Goal: Information Seeking & Learning: Learn about a topic

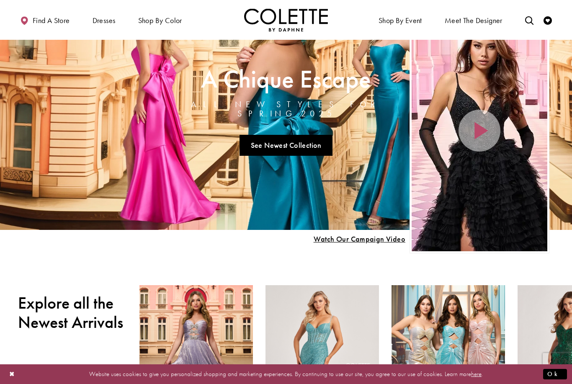
click at [0, 0] on span "DAF'S FAVES" at bounding box center [0, 0] width 0 height 0
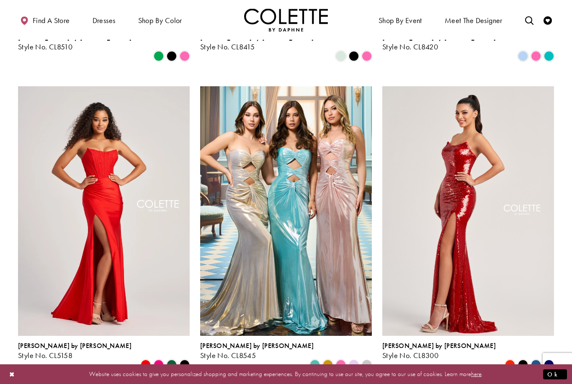
scroll to position [917, 0]
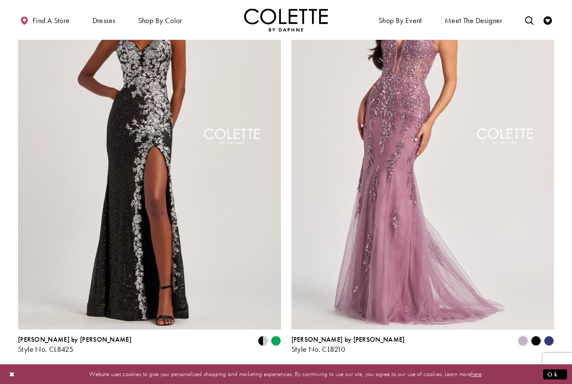
click at [308, 372] on span "Next" at bounding box center [312, 376] width 14 height 9
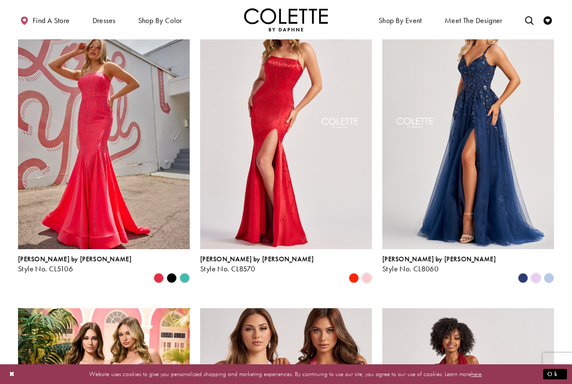
scroll to position [85, 0]
click at [0, 0] on span "EVENING DRESSES" at bounding box center [0, 0] width 0 height 0
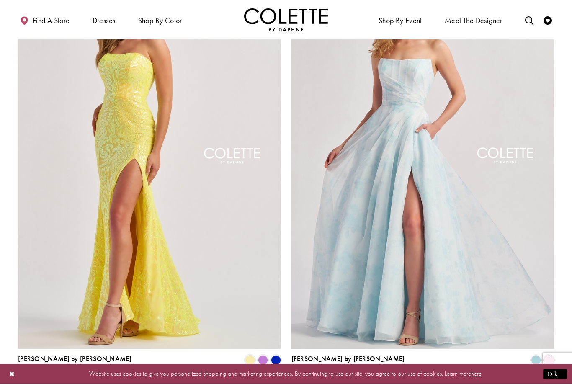
scroll to position [1355, 0]
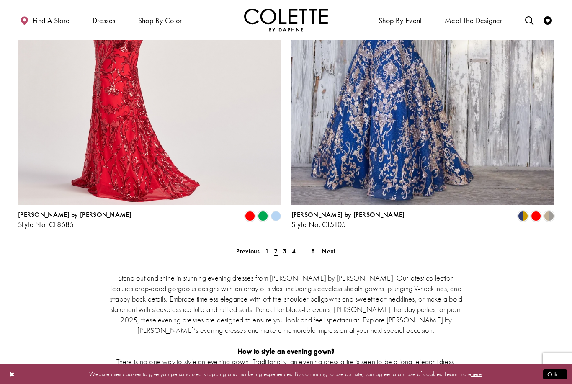
scroll to position [1486, 0]
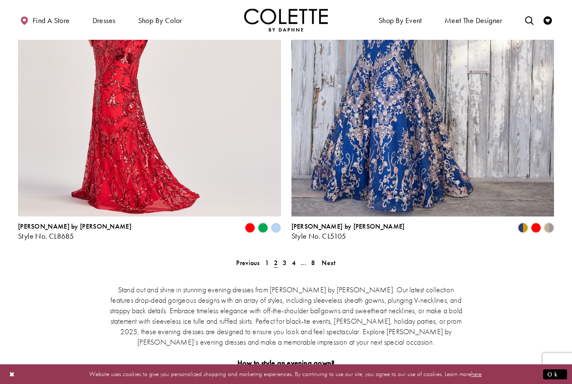
click at [283, 258] on span "3" at bounding box center [285, 262] width 4 height 9
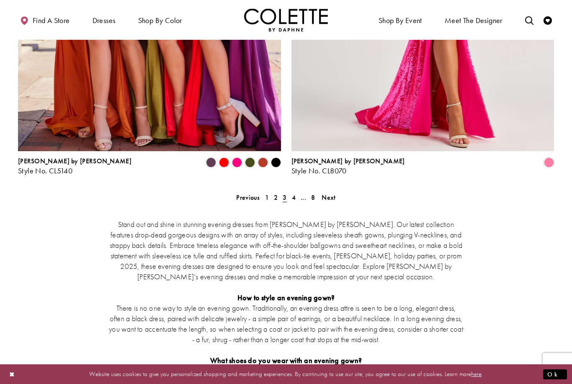
scroll to position [1536, 0]
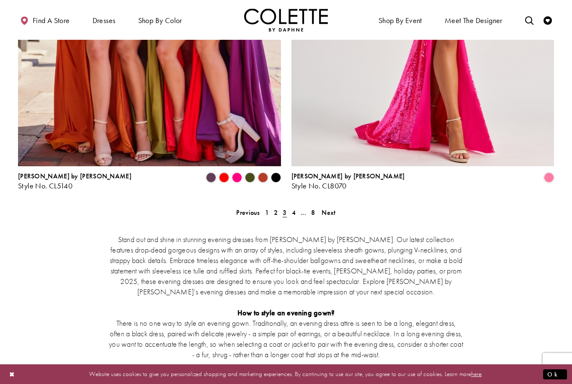
click at [291, 207] on link "4" at bounding box center [293, 213] width 9 height 12
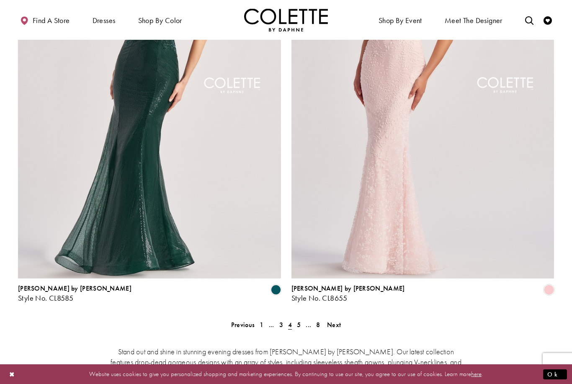
scroll to position [1433, 0]
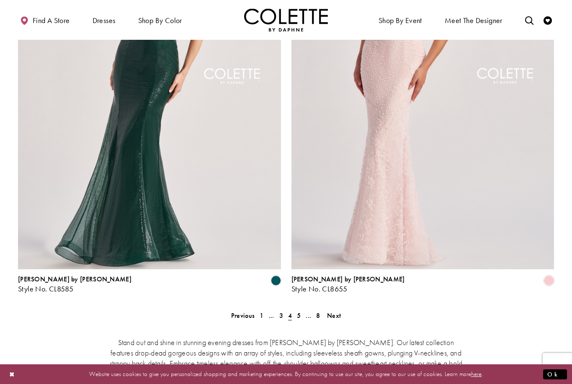
click at [301, 311] on span "5" at bounding box center [299, 315] width 4 height 9
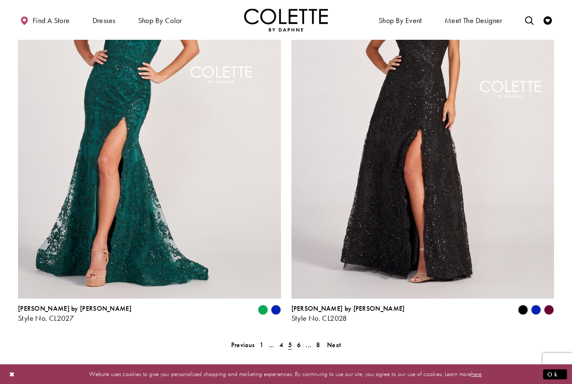
scroll to position [1404, 0]
click at [293, 339] on span "5" at bounding box center [290, 345] width 9 height 12
click at [300, 341] on span "6" at bounding box center [299, 345] width 4 height 9
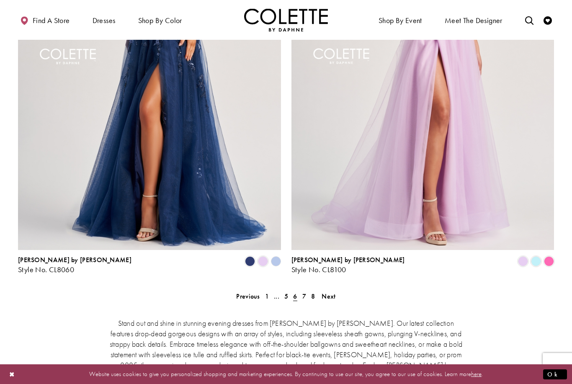
scroll to position [1452, 0]
click at [299, 291] on span "6" at bounding box center [295, 297] width 9 height 12
click at [302, 291] on link "7" at bounding box center [304, 297] width 9 height 12
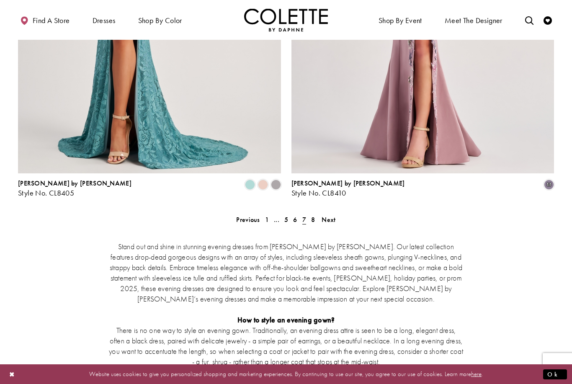
scroll to position [1519, 0]
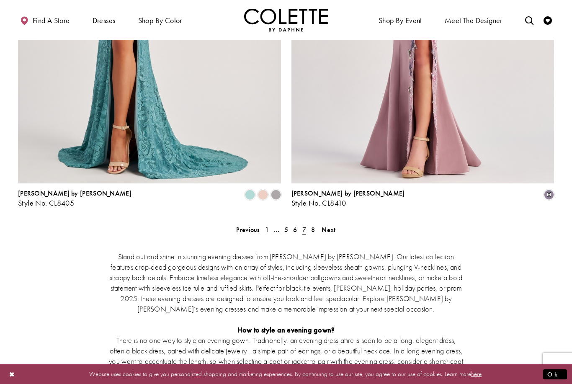
click at [312, 225] on span "8" at bounding box center [313, 229] width 4 height 9
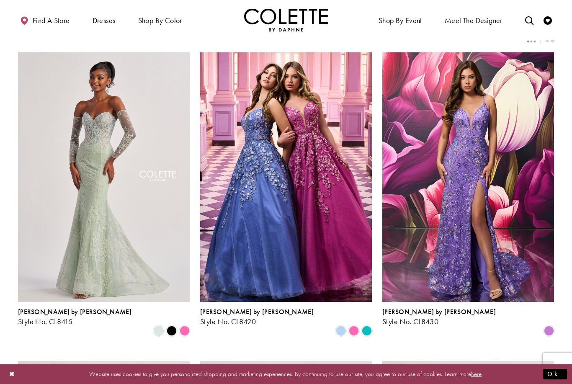
scroll to position [32, 0]
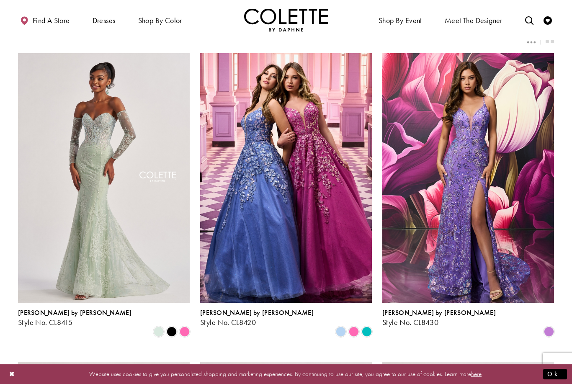
click at [173, 327] on span "Product List" at bounding box center [172, 332] width 10 height 10
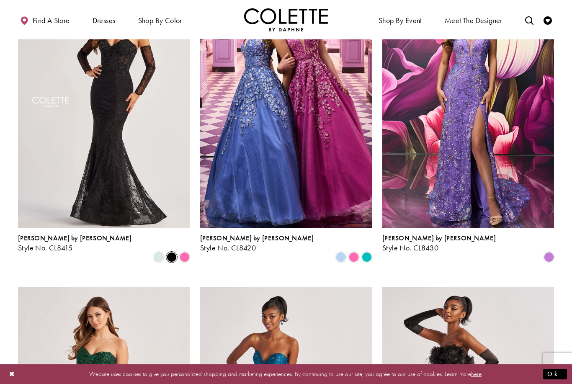
scroll to position [0, 0]
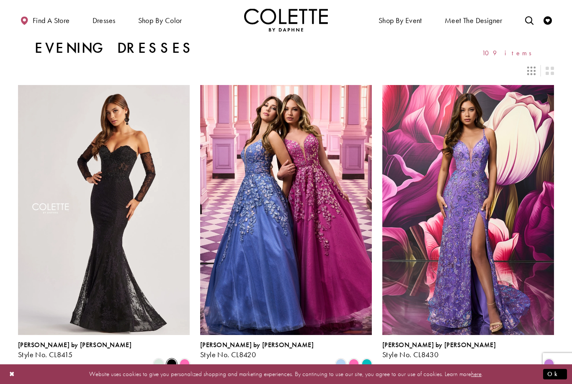
click at [0, 0] on span "PROM DRESSES" at bounding box center [0, 0] width 0 height 0
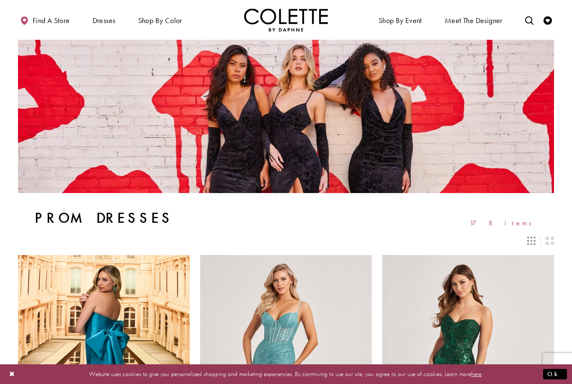
click at [44, 199] on div "Prom Dresses 178 items" at bounding box center [286, 133] width 536 height 186
click at [534, 237] on icon "Switch layout to 3 columns" at bounding box center [531, 241] width 8 height 8
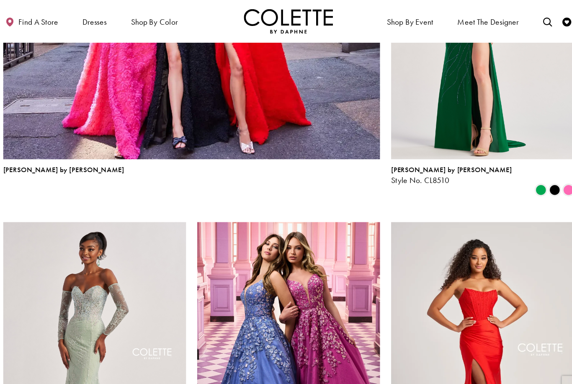
scroll to position [973, 0]
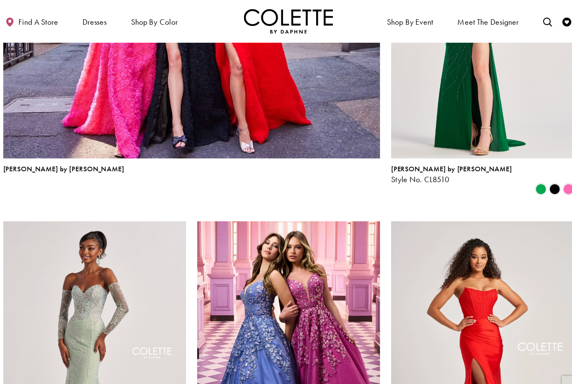
click at [523, 25] on link "Toggle search" at bounding box center [529, 19] width 13 height 23
click at [491, 22] on input "Search" at bounding box center [486, 20] width 101 height 13
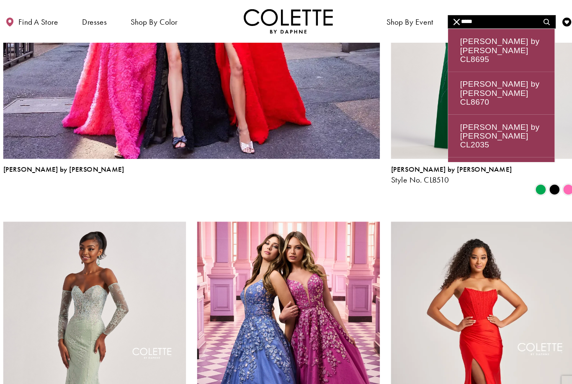
type input "*****"
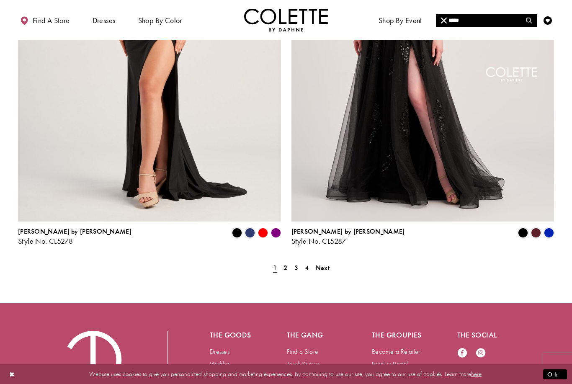
scroll to position [1517, 0]
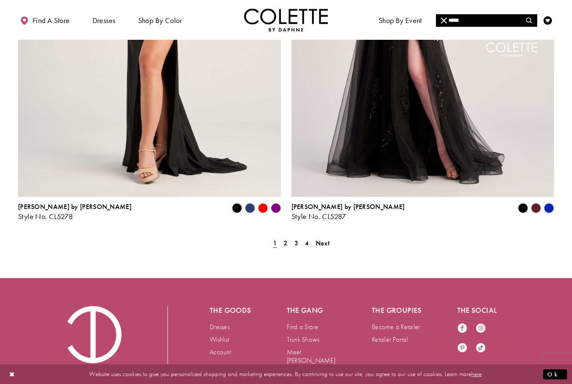
click at [284, 239] on span "2" at bounding box center [286, 243] width 4 height 9
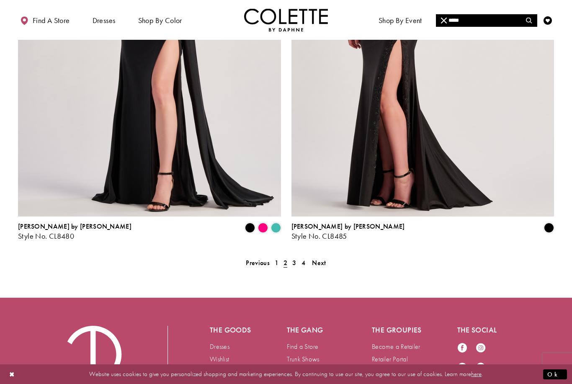
scroll to position [1499, 0]
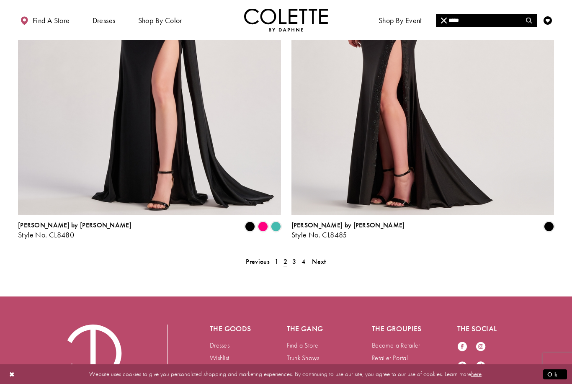
click at [294, 257] on span "3" at bounding box center [294, 261] width 4 height 9
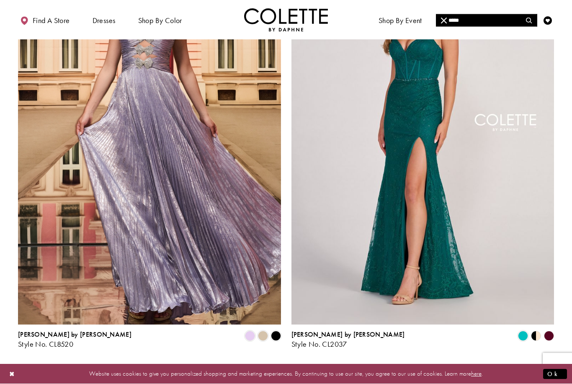
scroll to position [1392, 0]
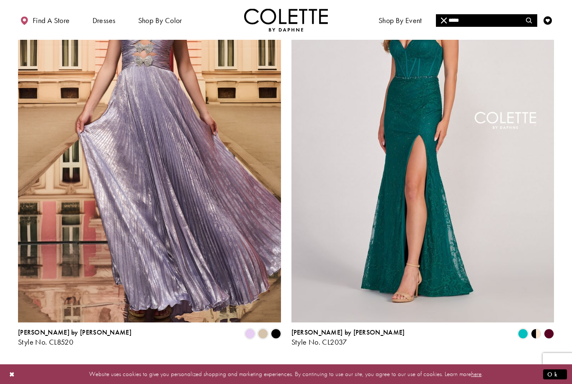
click at [302, 364] on span "4" at bounding box center [304, 368] width 4 height 9
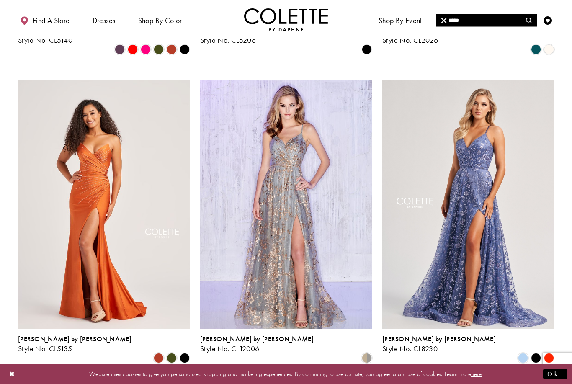
scroll to position [597, 0]
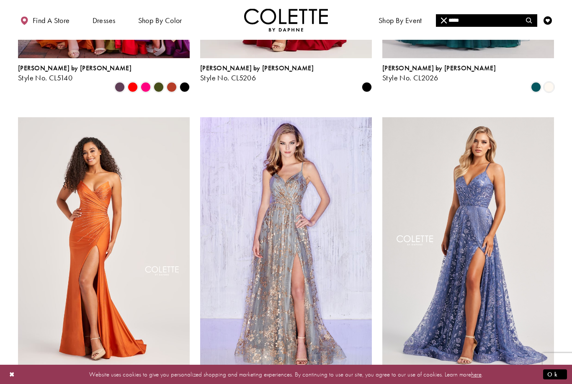
click at [443, 18] on icon "Close Search" at bounding box center [444, 21] width 6 height 6
click at [464, 21] on span "Meet the designer" at bounding box center [474, 20] width 58 height 8
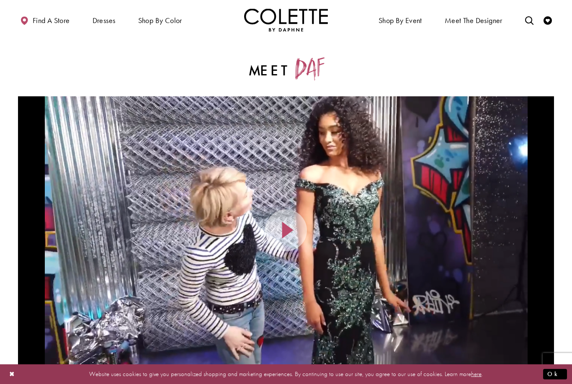
click at [525, 20] on icon "Toggle search" at bounding box center [529, 20] width 8 height 8
click at [471, 15] on input "Search" at bounding box center [486, 20] width 101 height 13
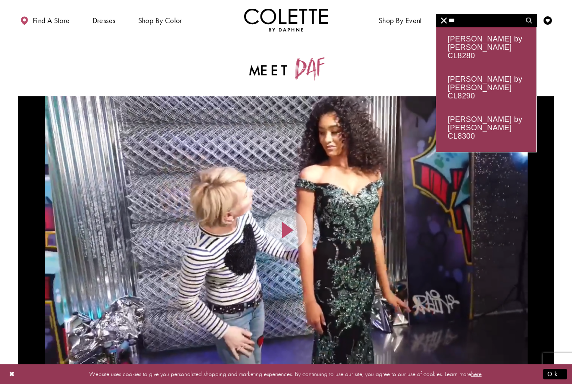
type input "***"
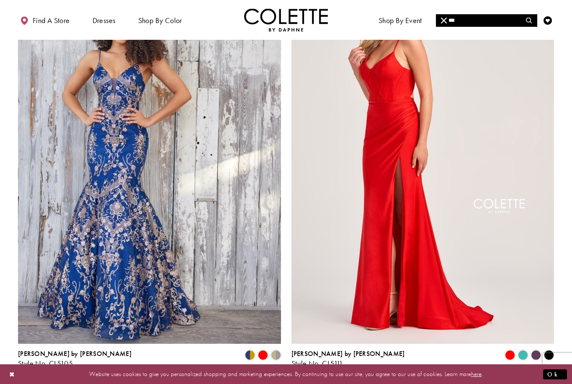
scroll to position [1368, 0]
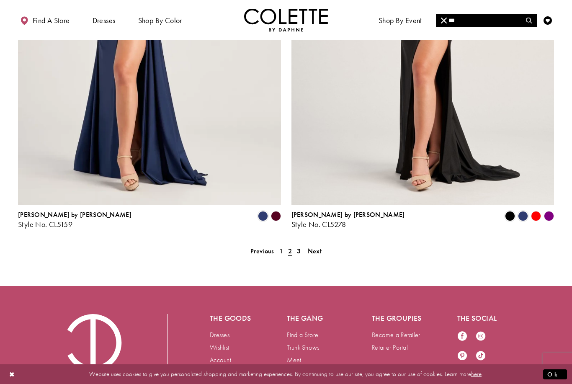
scroll to position [1489, 0]
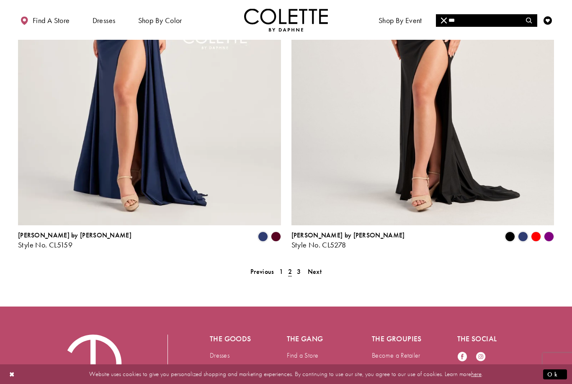
click at [302, 266] on link "3" at bounding box center [298, 272] width 9 height 12
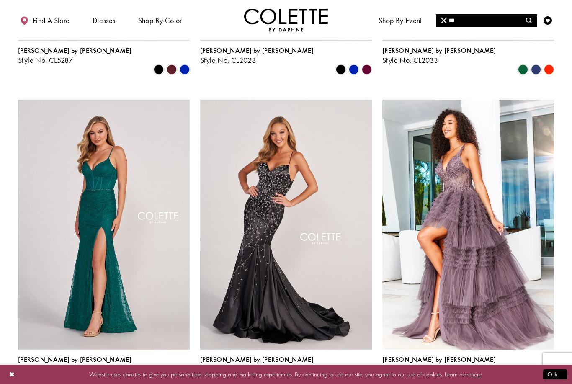
scroll to position [305, 0]
